Goal: Information Seeking & Learning: Check status

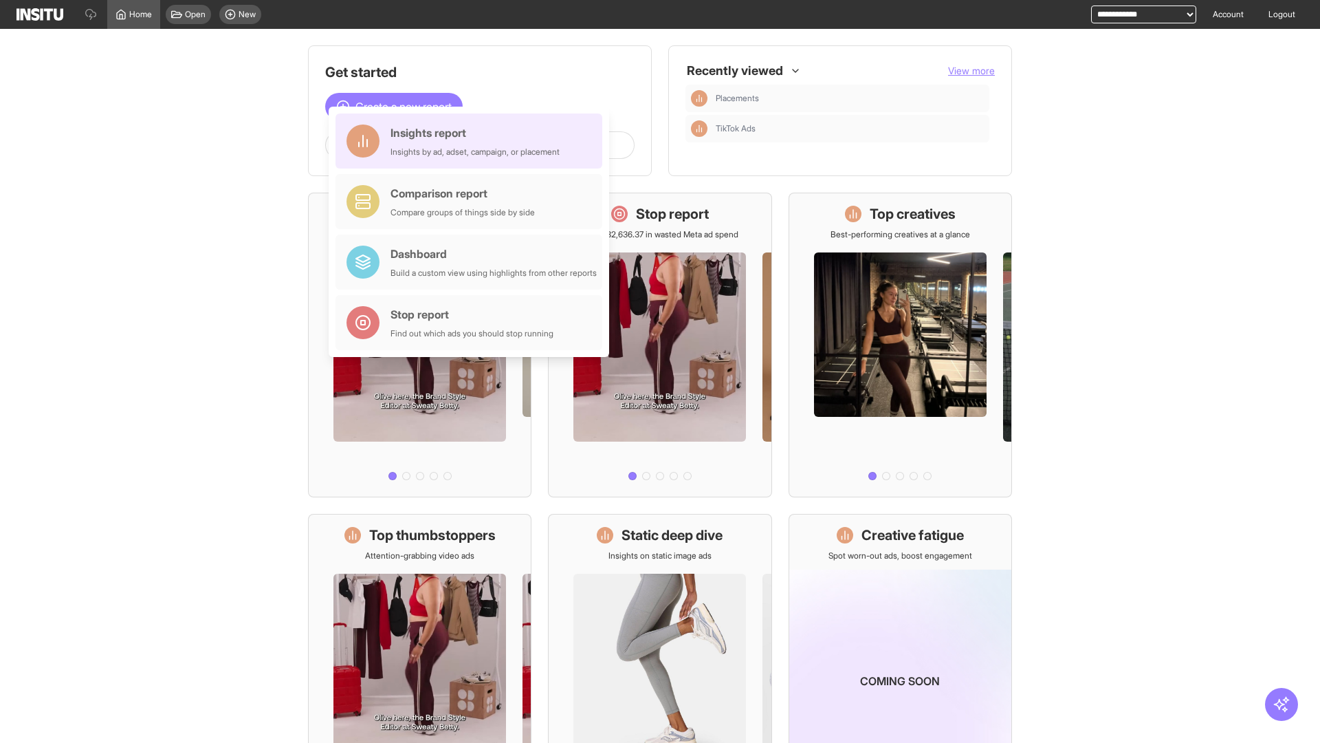
click at [472, 141] on div "Insights report Insights by ad, adset, campaign, or placement" at bounding box center [475, 140] width 169 height 33
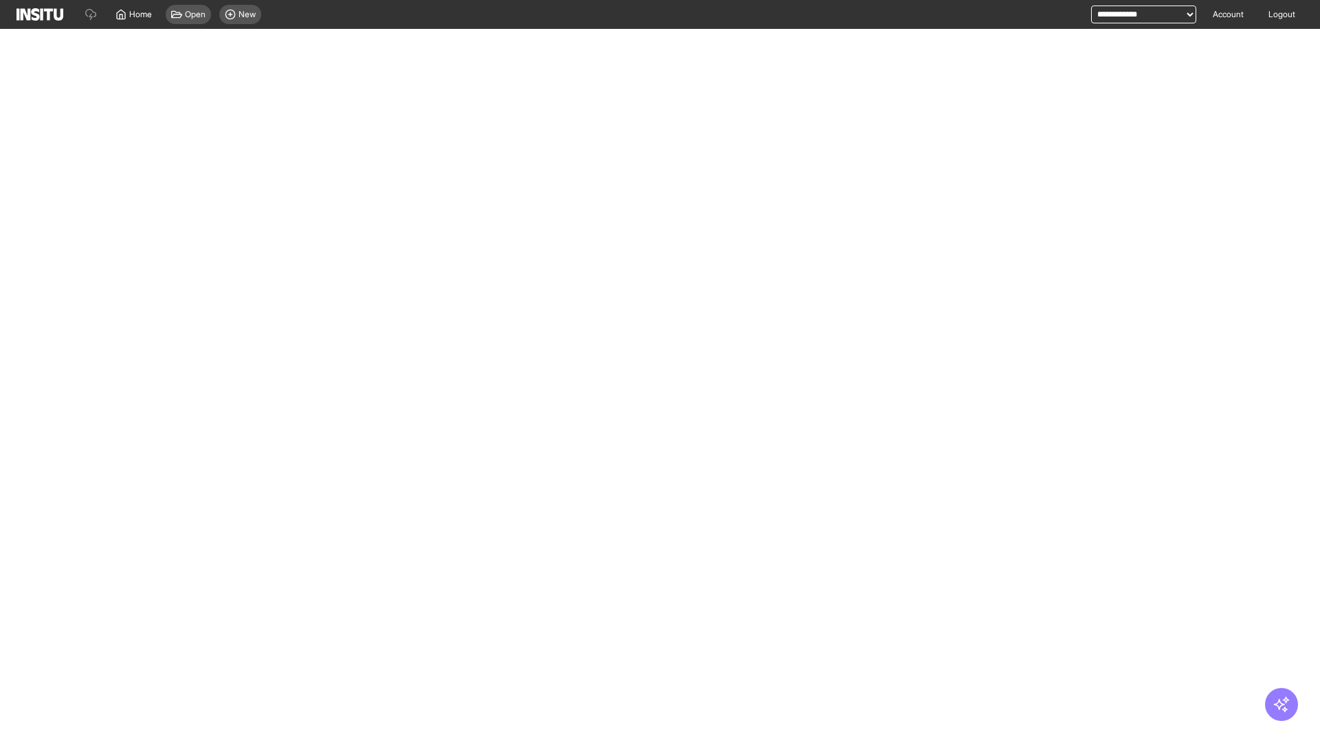
select select "**"
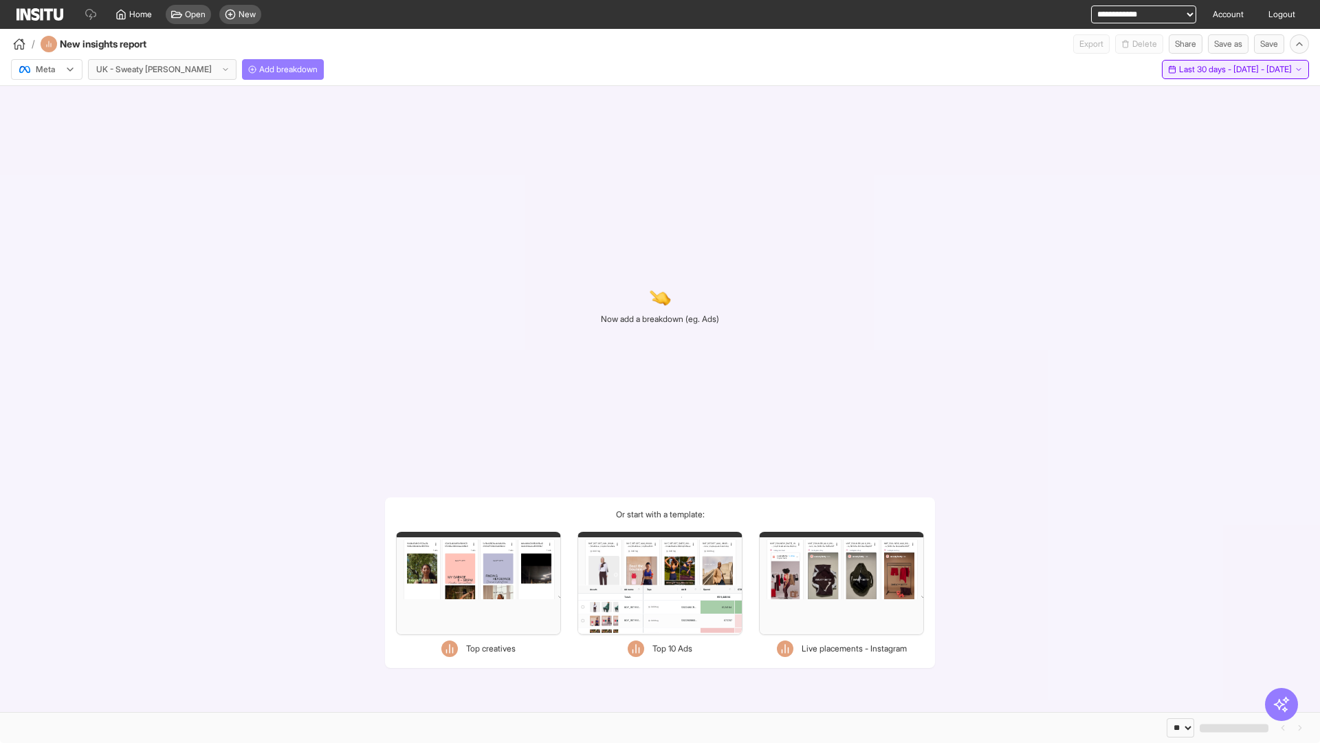
click at [1218, 69] on span "Last 30 days - [DATE] - [DATE]" at bounding box center [1235, 69] width 113 height 11
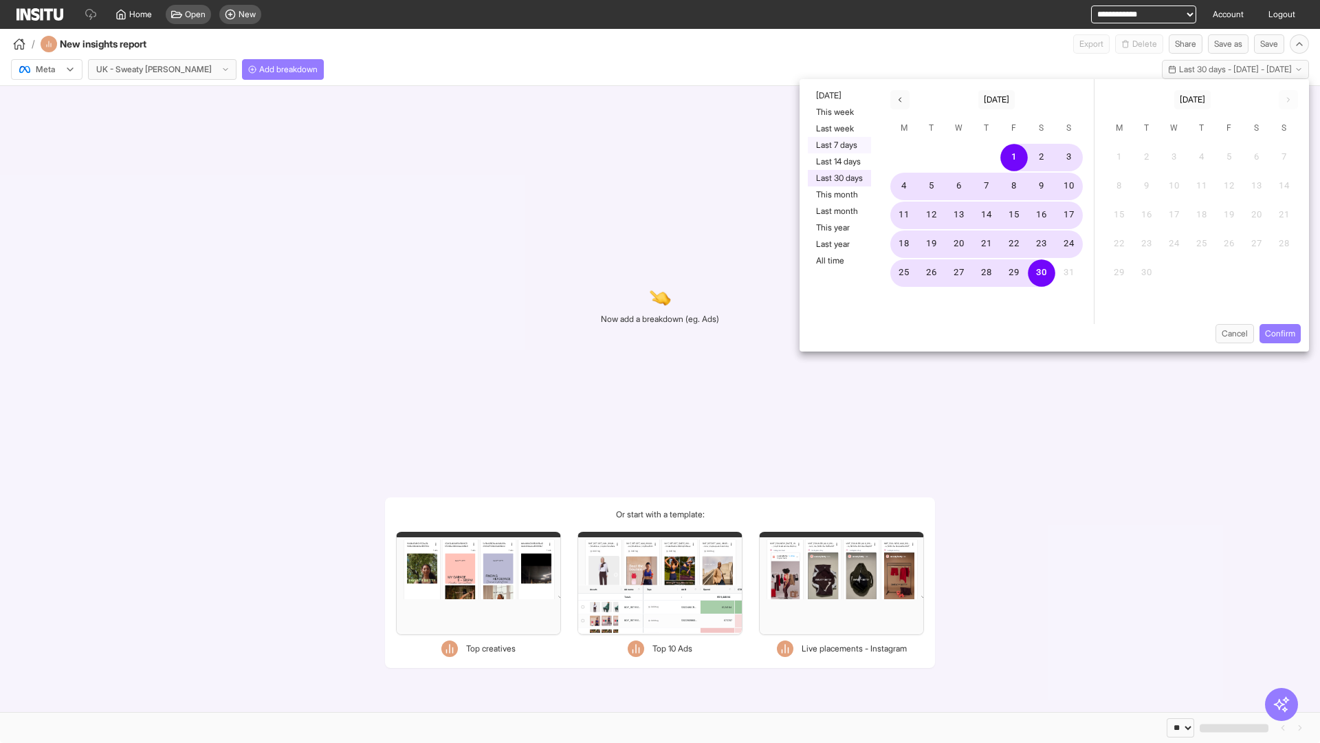
click at [838, 145] on button "Last 7 days" at bounding box center [839, 145] width 63 height 17
